Goal: Information Seeking & Learning: Learn about a topic

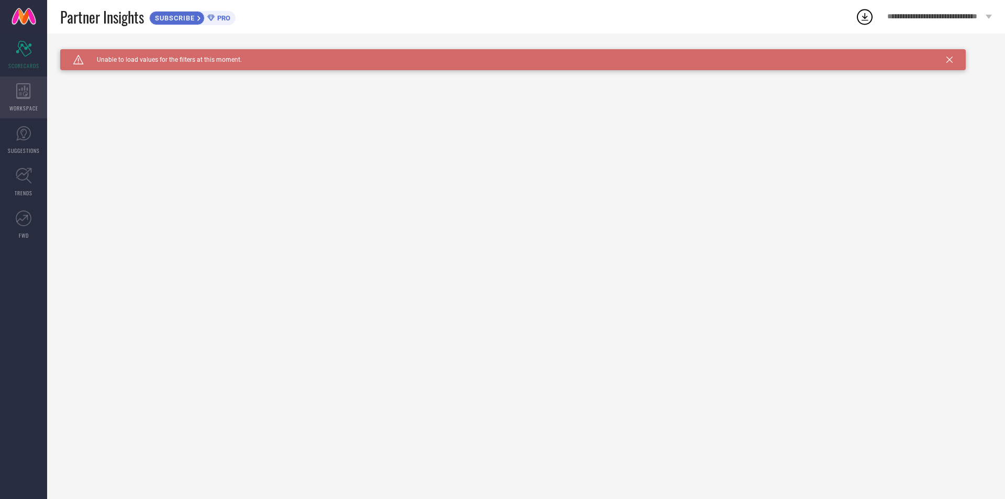
click at [19, 97] on icon at bounding box center [23, 91] width 14 height 16
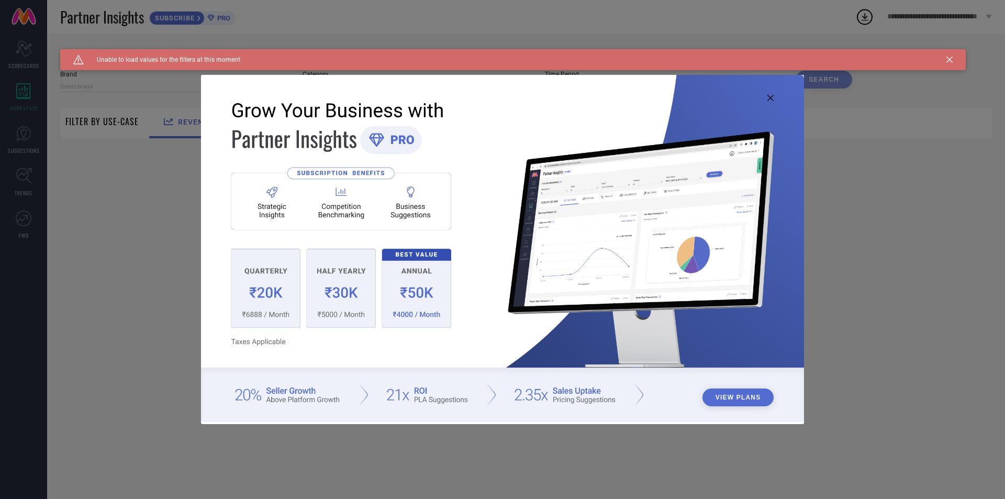
type input "1 STOP FASHION"
type input "All"
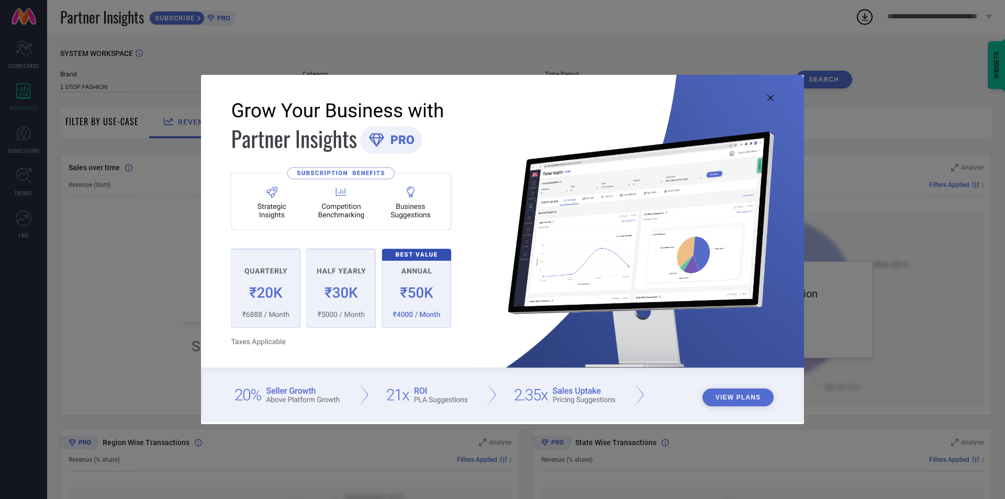
click at [771, 97] on icon at bounding box center [770, 98] width 6 height 6
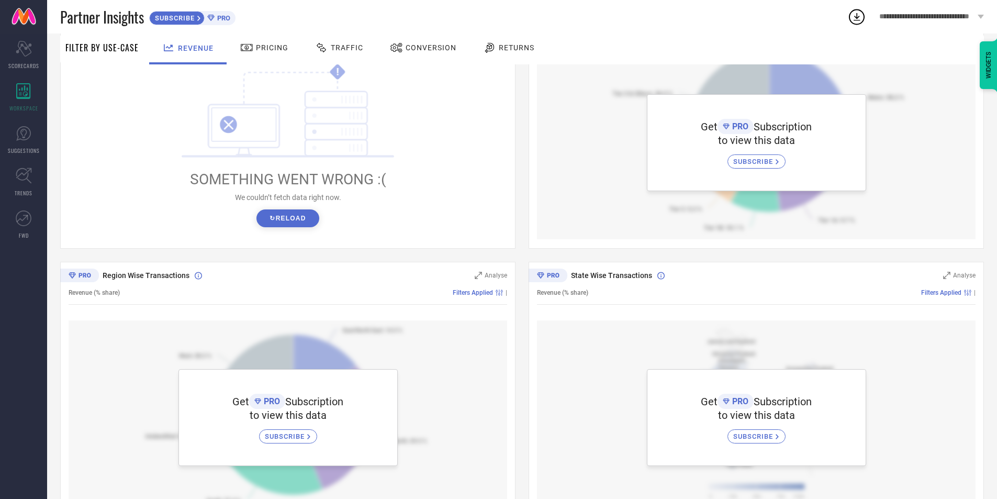
scroll to position [103, 0]
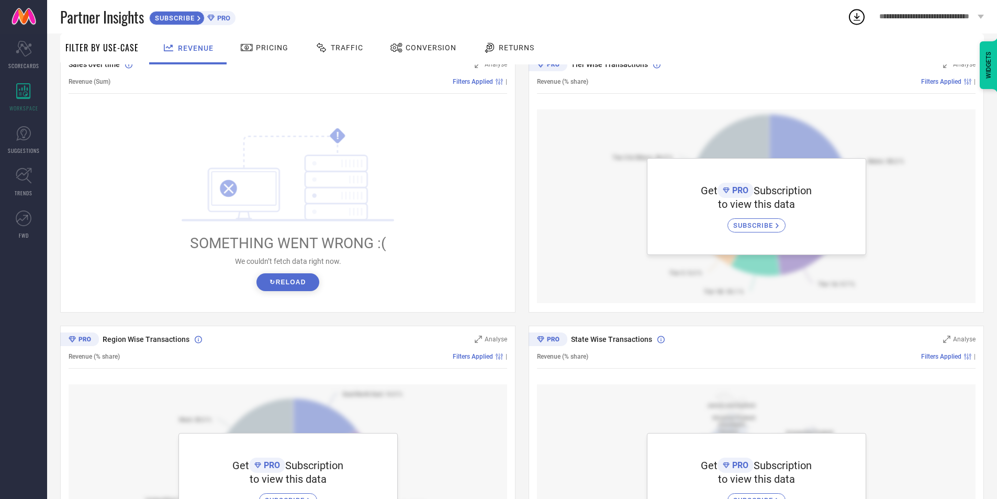
click at [268, 51] on span "Pricing" at bounding box center [272, 47] width 32 height 8
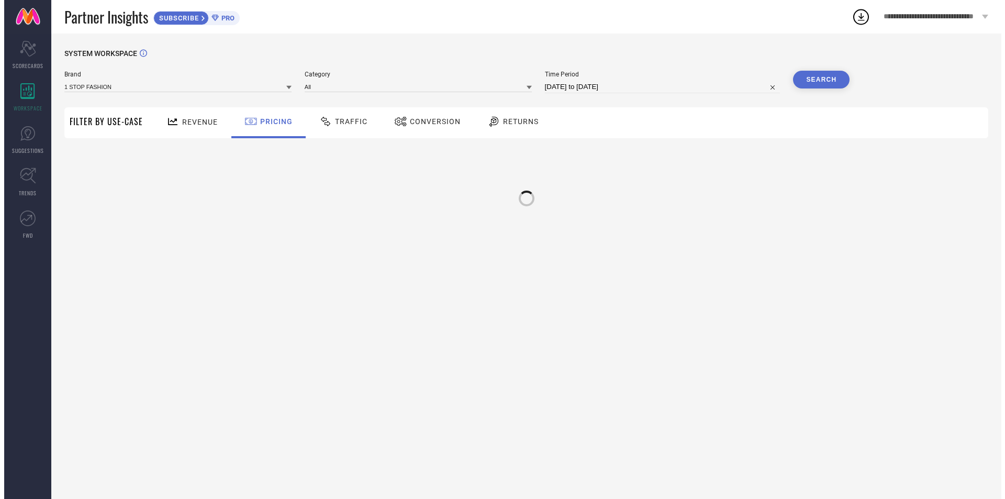
scroll to position [0, 0]
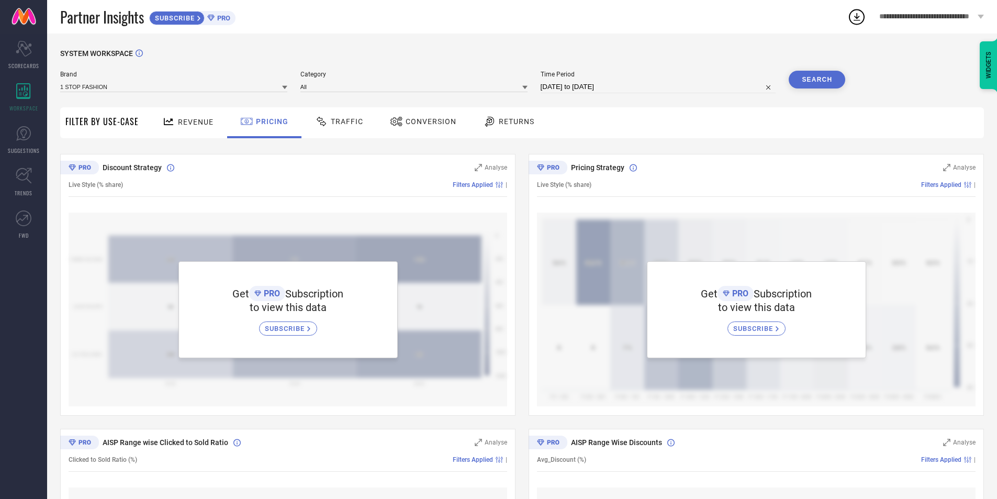
click at [346, 130] on div "Traffic" at bounding box center [338, 122] width 53 height 18
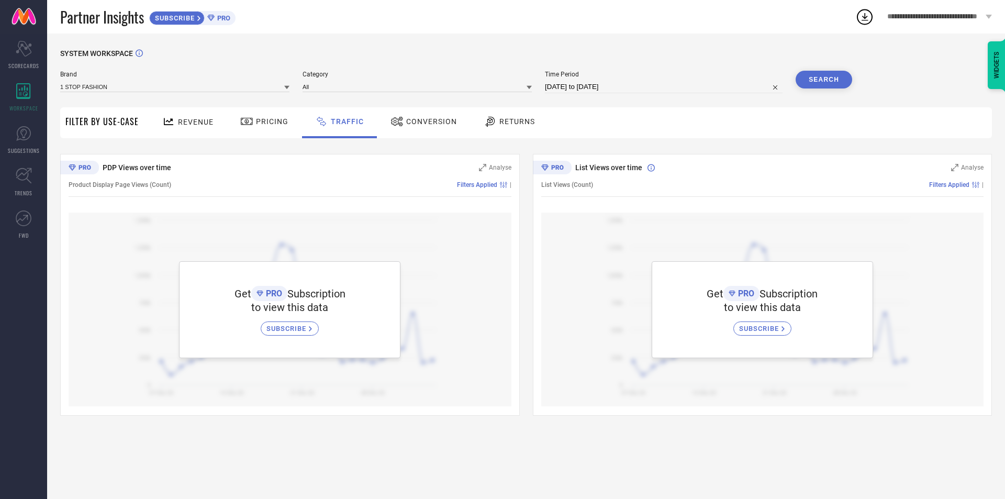
click at [432, 130] on div "Conversion" at bounding box center [424, 122] width 72 height 18
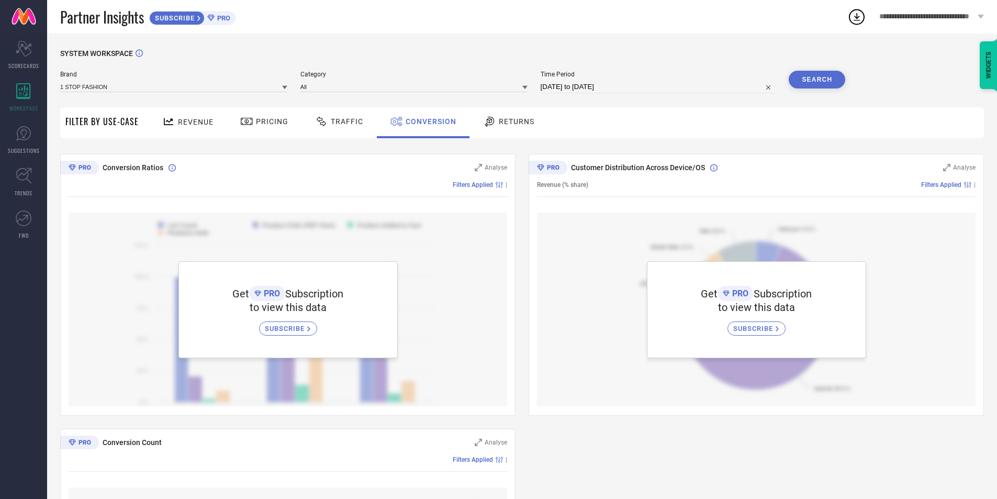
click at [505, 129] on div "Returns" at bounding box center [508, 122] width 57 height 18
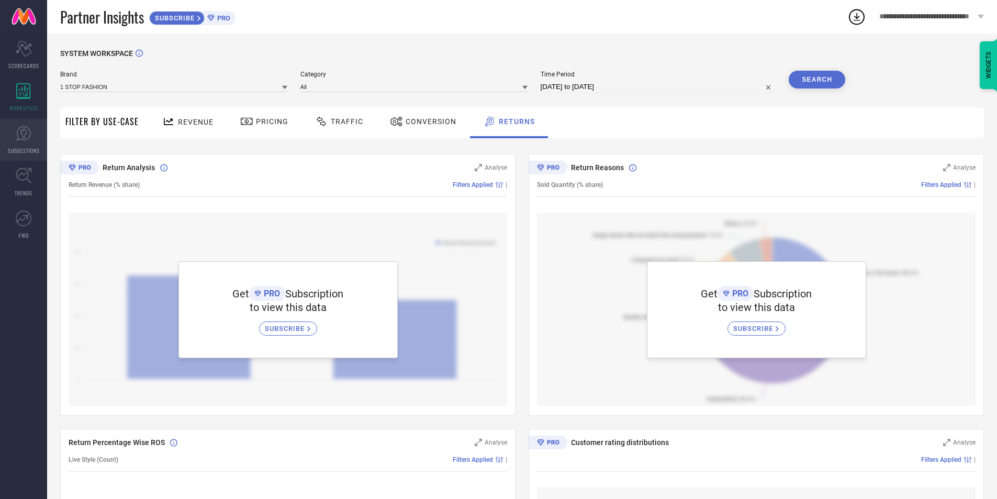
click at [28, 138] on icon at bounding box center [23, 133] width 15 height 15
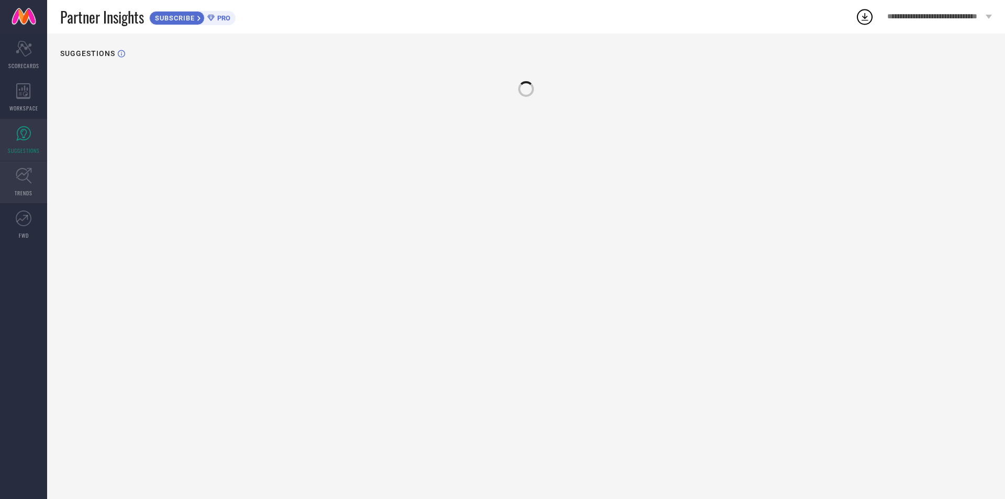
click at [28, 178] on icon at bounding box center [24, 175] width 16 height 16
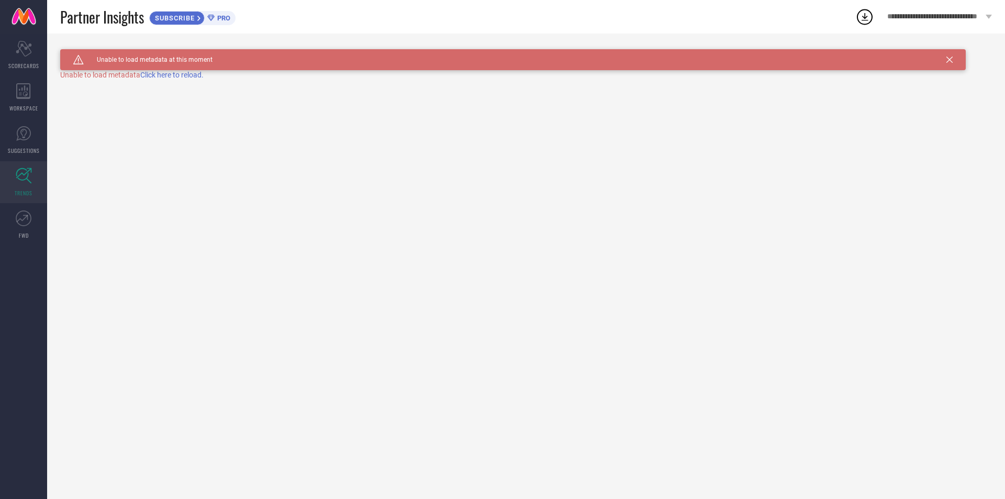
click at [170, 75] on span "Click here to reload." at bounding box center [171, 75] width 63 height 8
click at [195, 21] on span "SUBSCRIBE" at bounding box center [174, 18] width 48 height 8
